Goal: Information Seeking & Learning: Learn about a topic

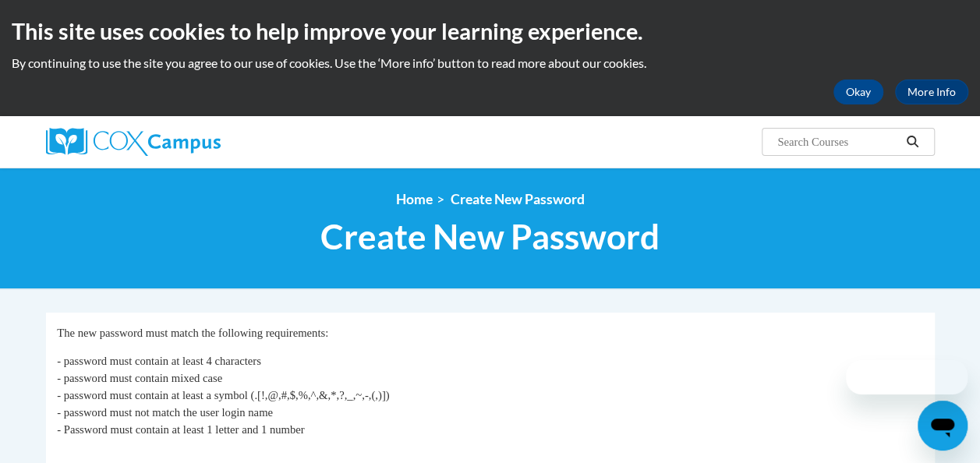
click at [0, 281] on html "This site uses cookies to help improve your learning experience. By continuing …" at bounding box center [490, 231] width 980 height 463
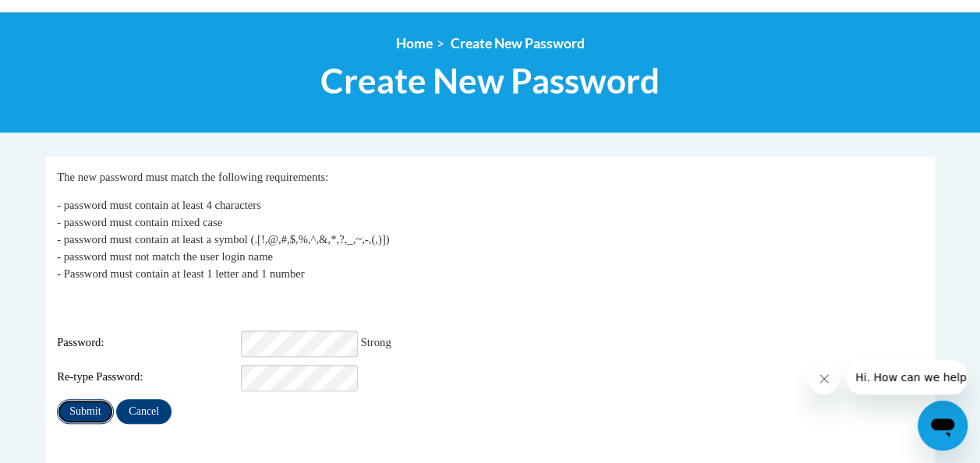
click at [97, 399] on input "Submit" at bounding box center [85, 411] width 56 height 25
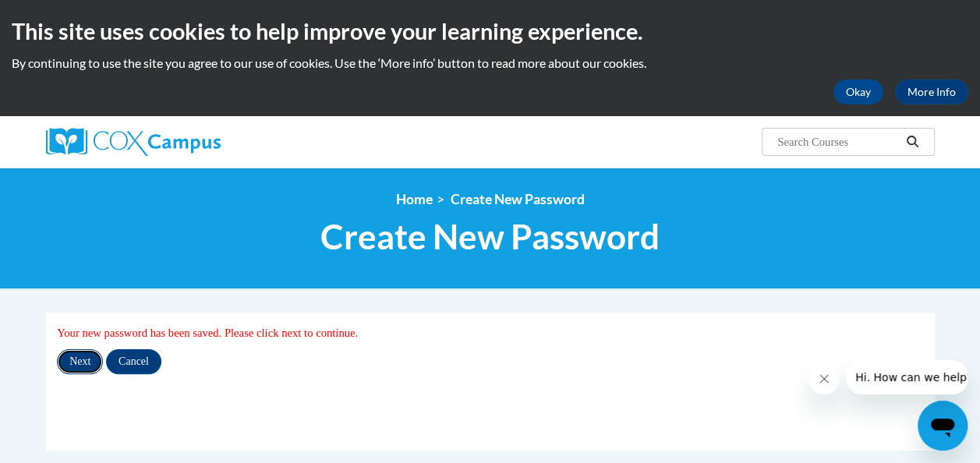
click at [89, 362] on input "Next" at bounding box center [80, 361] width 46 height 25
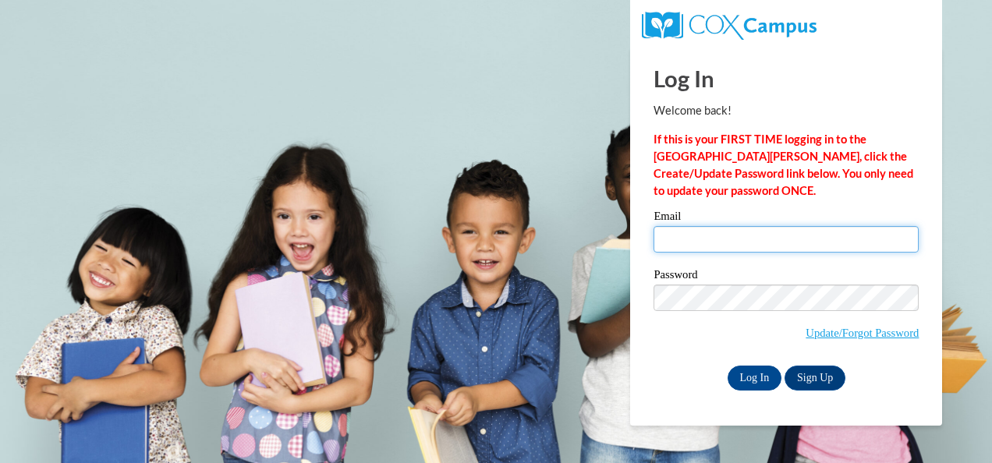
click at [681, 233] on input "Email" at bounding box center [785, 239] width 265 height 27
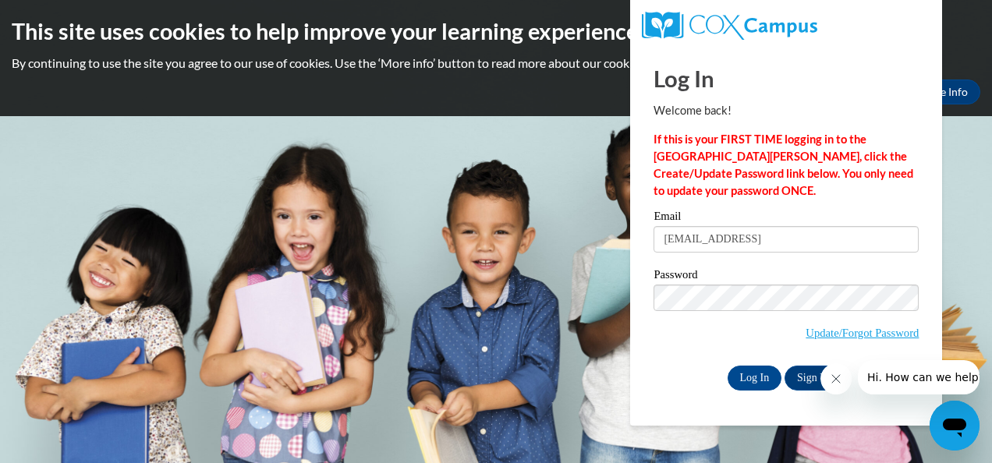
type input "sgipson@kippatl.org"
click at [940, 235] on div "Log In Welcome back! If this is your FIRST TIME logging in to the NEW Cox Campu…" at bounding box center [785, 236] width 335 height 379
click at [931, 273] on div "Log In Welcome back! If this is your FIRST TIME logging in to the NEW Cox Campu…" at bounding box center [785, 236] width 335 height 379
click at [762, 377] on input "Log In" at bounding box center [754, 378] width 55 height 25
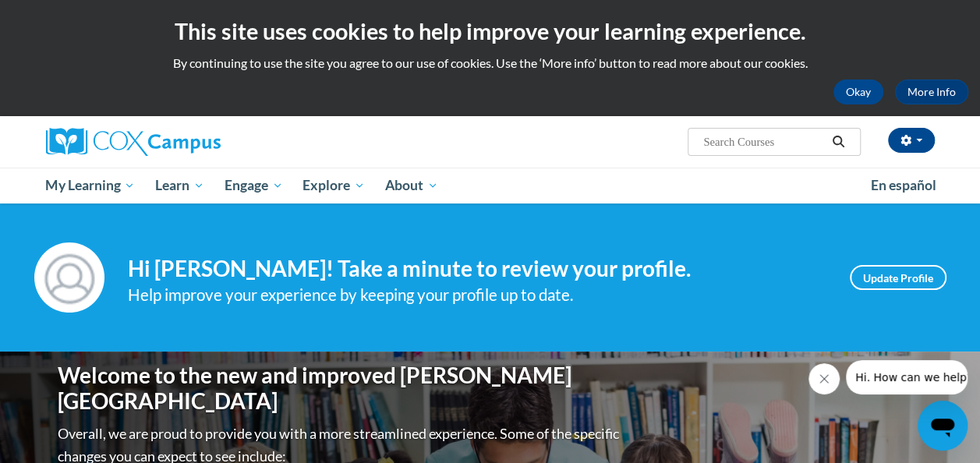
click at [798, 145] on input "Search..." at bounding box center [764, 142] width 125 height 19
type input "reading fluency"
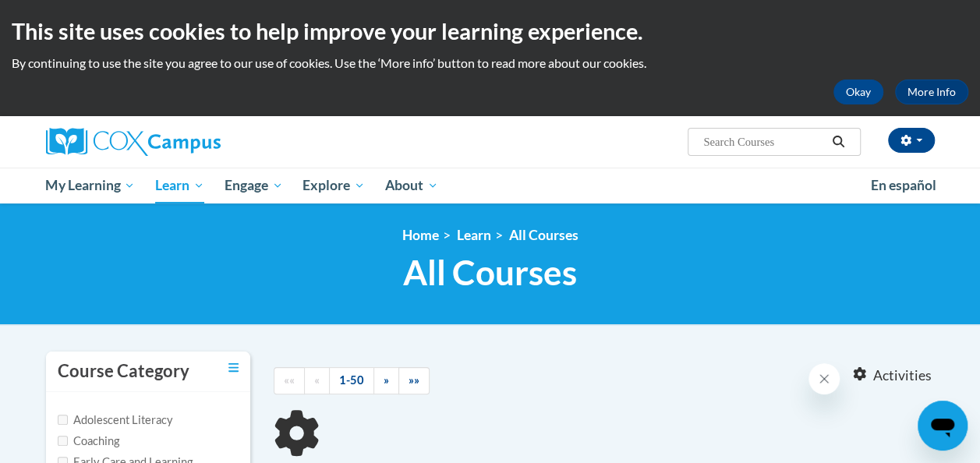
type input "reading fluency"
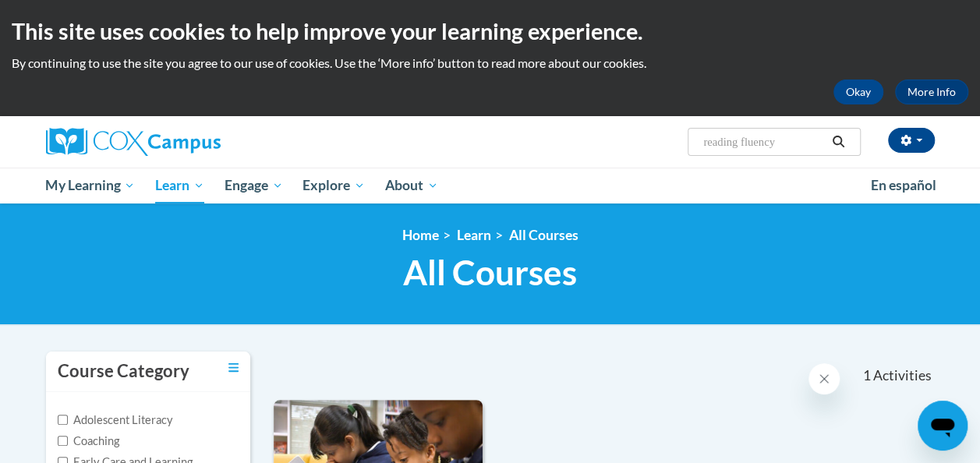
click at [0, 310] on html "This site uses cookies to help improve your learning experience. By continuing …" at bounding box center [490, 231] width 980 height 463
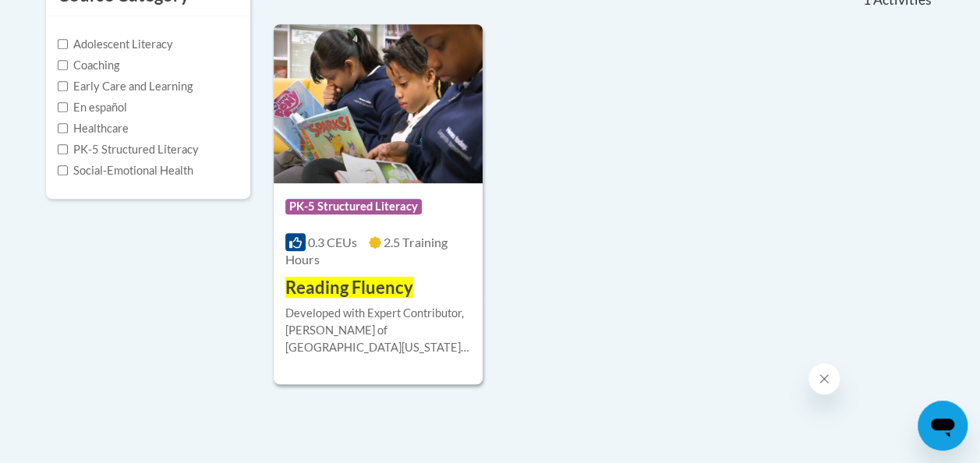
scroll to position [374, 0]
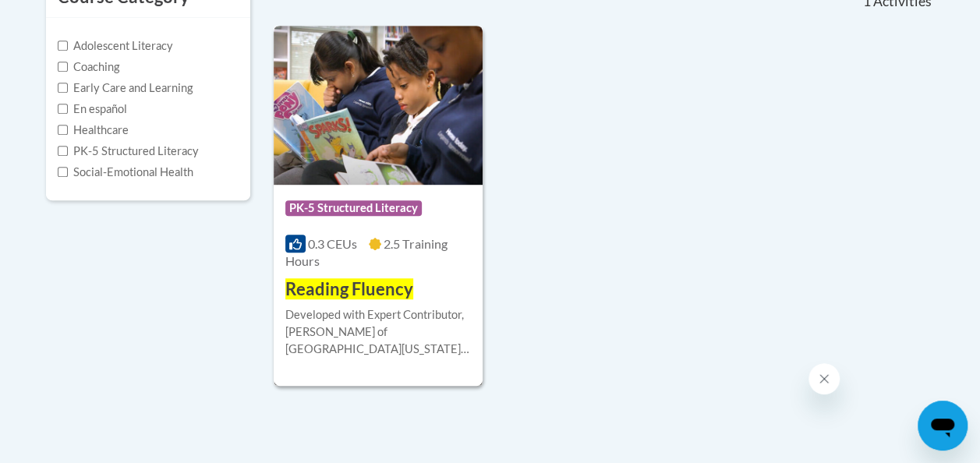
click at [385, 163] on img at bounding box center [378, 105] width 209 height 159
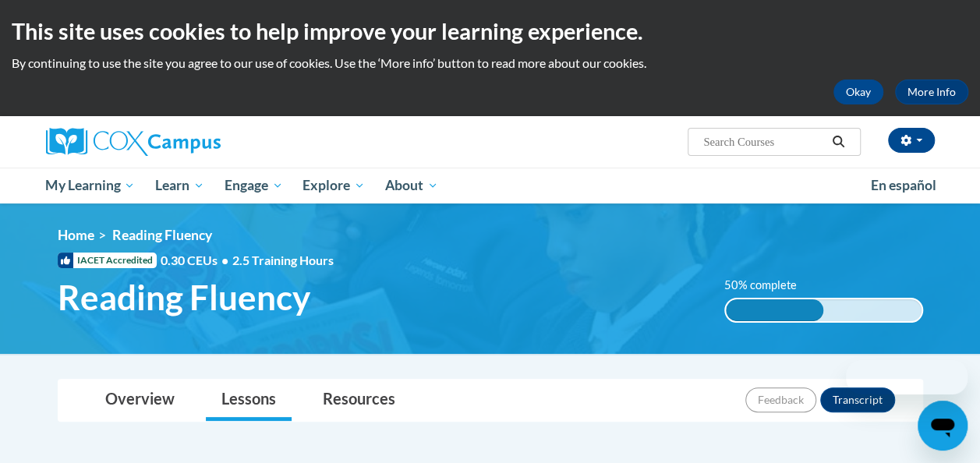
click at [0, 345] on html "This site uses cookies to help improve your learning experience. By continuing …" at bounding box center [490, 231] width 980 height 463
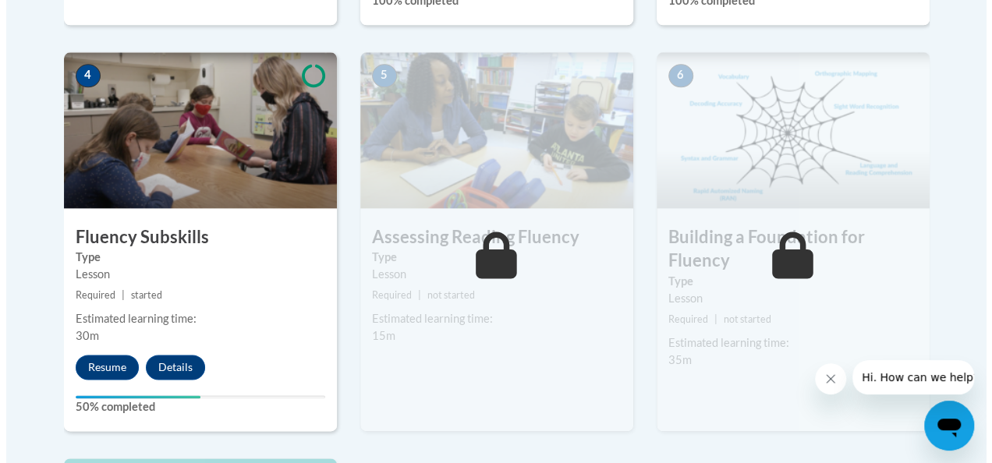
scroll to position [904, 0]
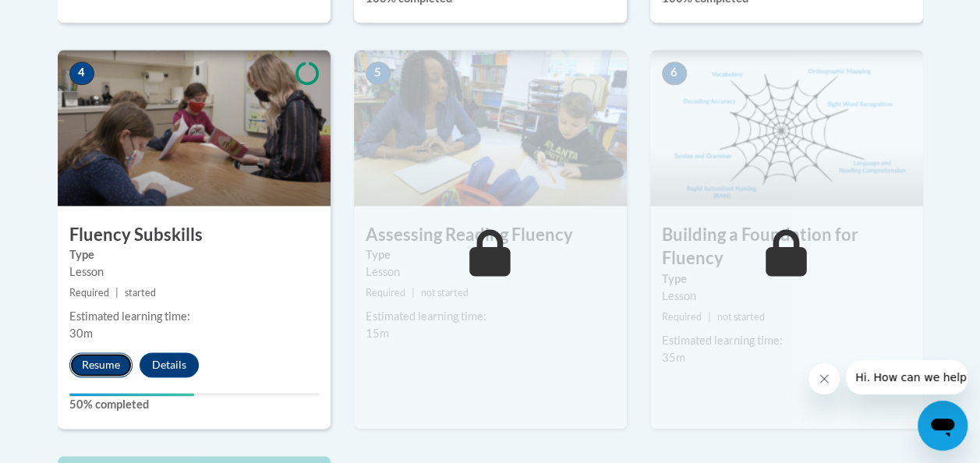
click at [111, 359] on button "Resume" at bounding box center [100, 364] width 63 height 25
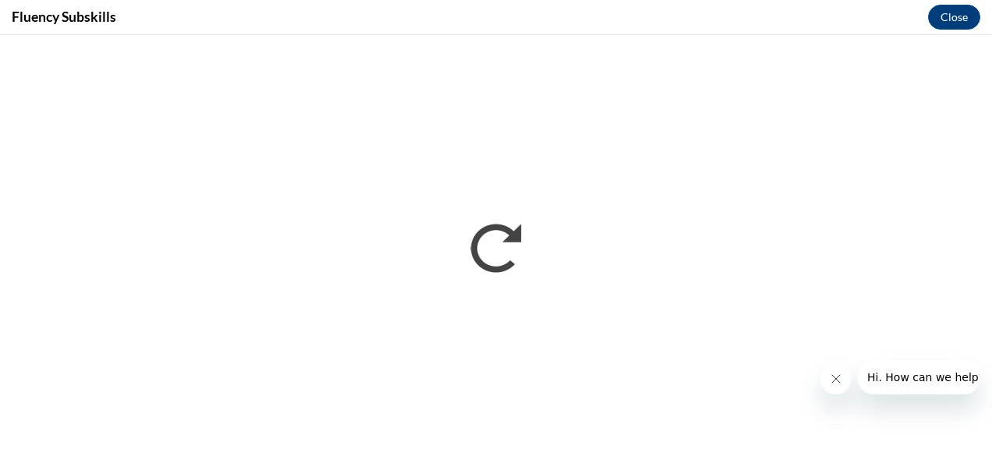
scroll to position [0, 0]
